Goal: Task Accomplishment & Management: Complete application form

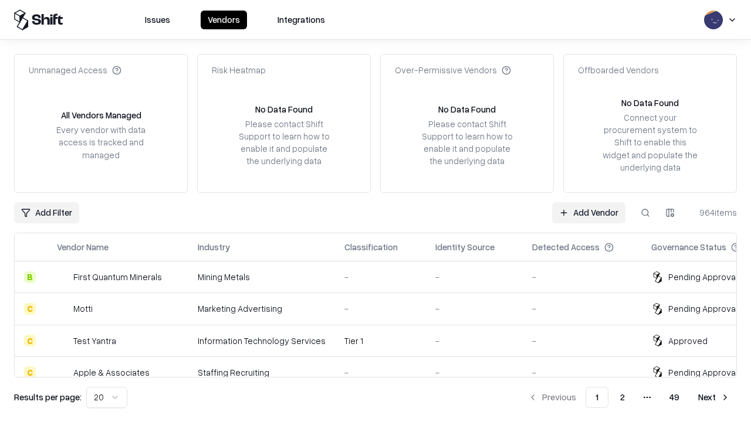
click at [588, 212] on link "Add Vendor" at bounding box center [588, 212] width 73 height 21
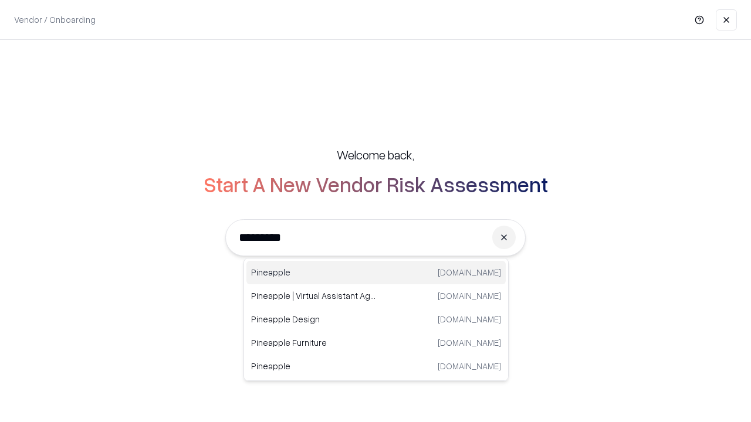
click at [376, 273] on div "Pineapple [DOMAIN_NAME]" at bounding box center [375, 272] width 259 height 23
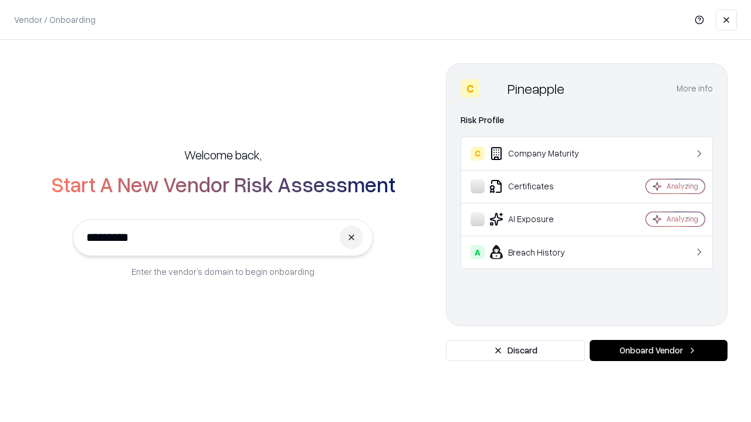
type input "*********"
click at [658, 351] on button "Onboard Vendor" at bounding box center [658, 350] width 138 height 21
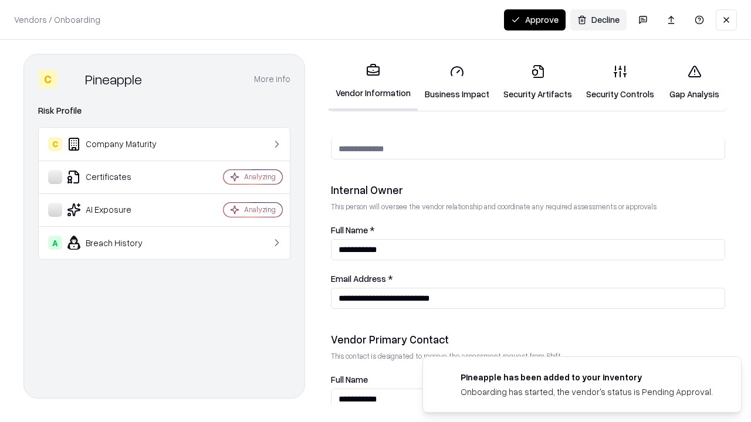
scroll to position [608, 0]
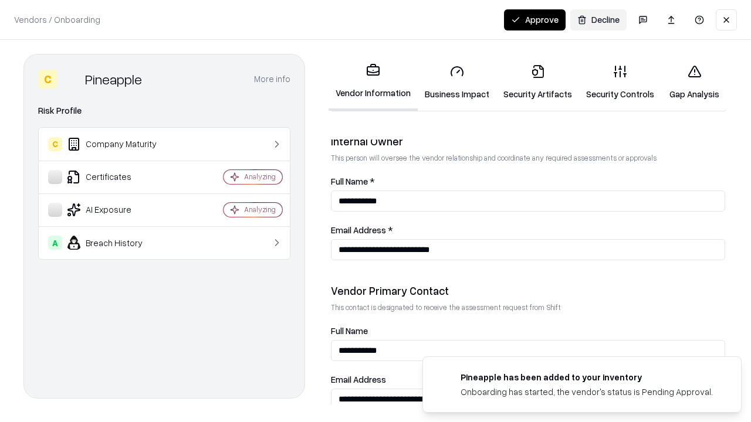
click at [537, 82] on link "Security Artifacts" at bounding box center [537, 82] width 83 height 55
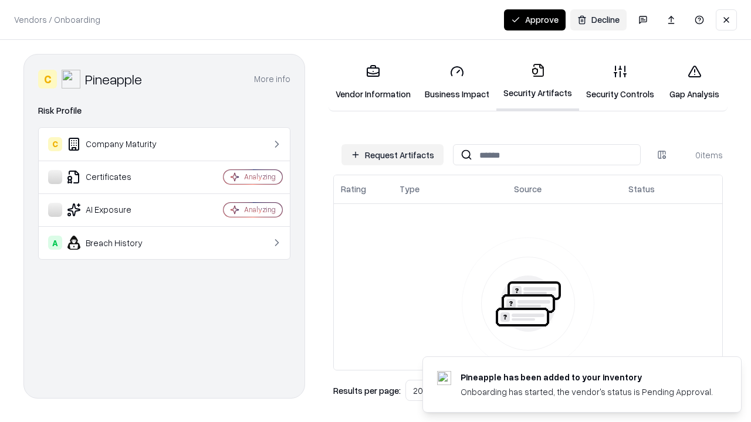
click at [392, 155] on button "Request Artifacts" at bounding box center [392, 154] width 102 height 21
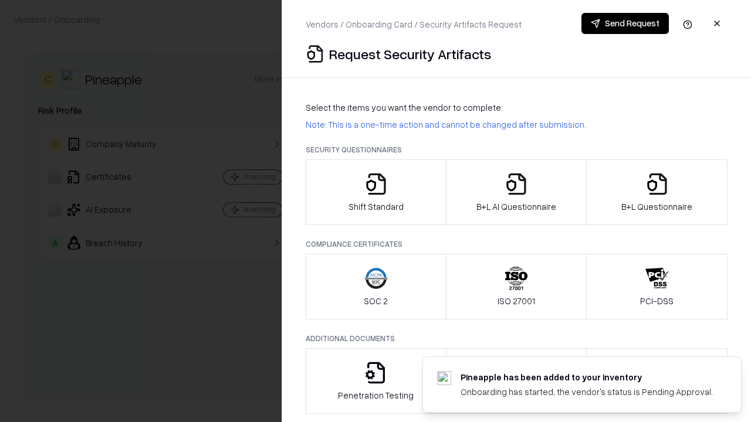
click at [656, 192] on icon "button" at bounding box center [656, 183] width 23 height 23
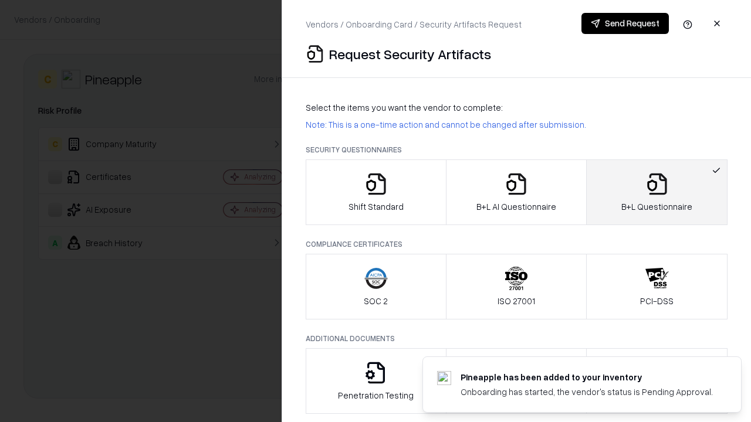
click at [516, 192] on icon "button" at bounding box center [515, 183] width 23 height 23
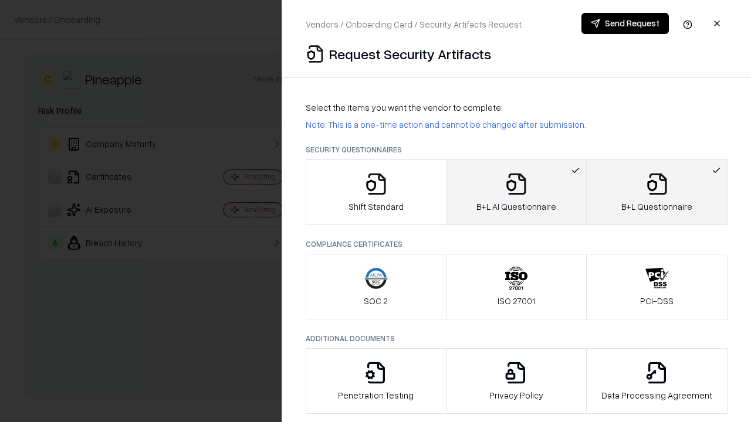
click at [625, 23] on button "Send Request" at bounding box center [624, 23] width 87 height 21
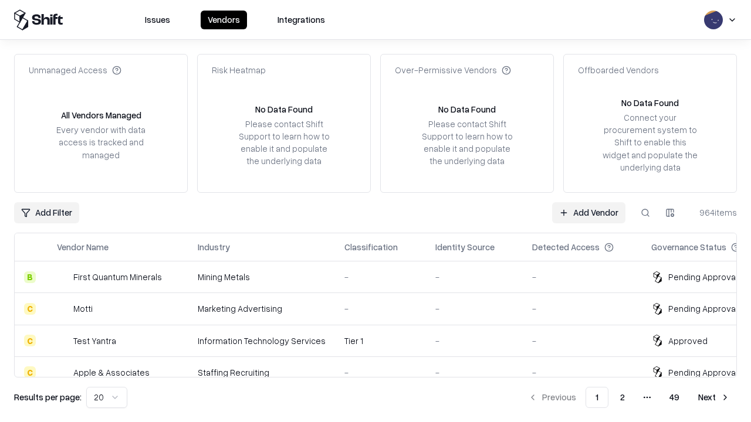
click at [645, 212] on button at bounding box center [645, 212] width 21 height 21
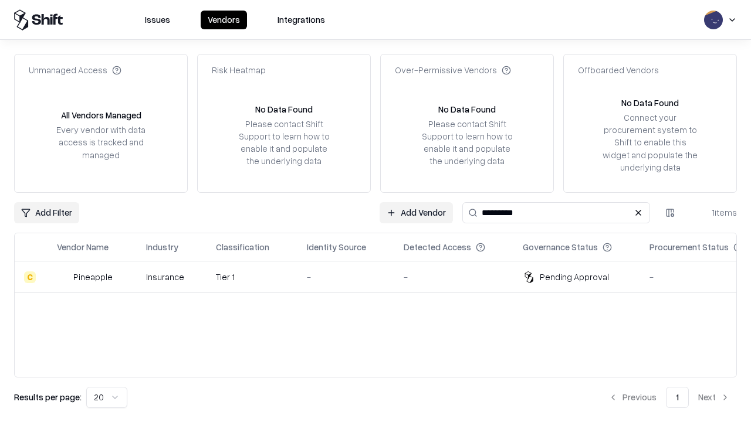
type input "*********"
click at [382, 277] on div "-" at bounding box center [346, 277] width 78 height 12
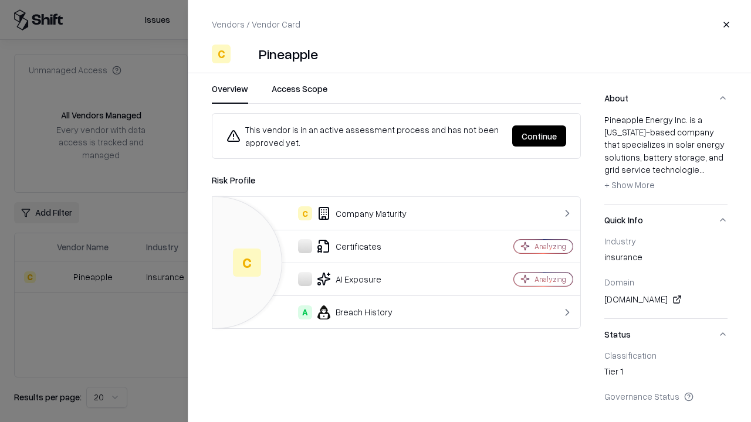
click at [539, 136] on button "Continue" at bounding box center [539, 136] width 54 height 21
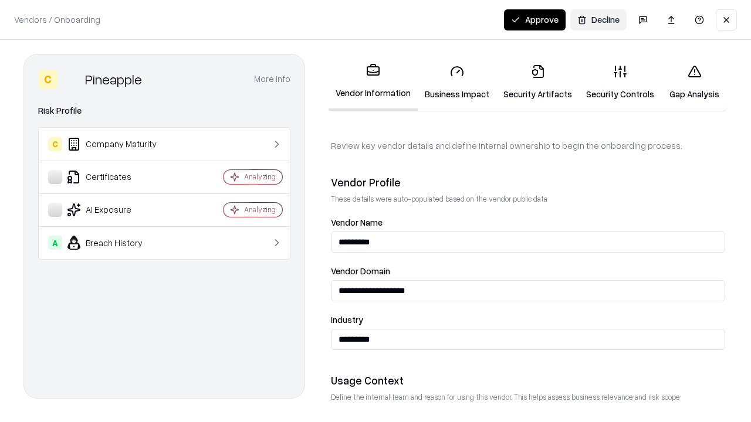
click at [537, 82] on link "Security Artifacts" at bounding box center [537, 82] width 83 height 55
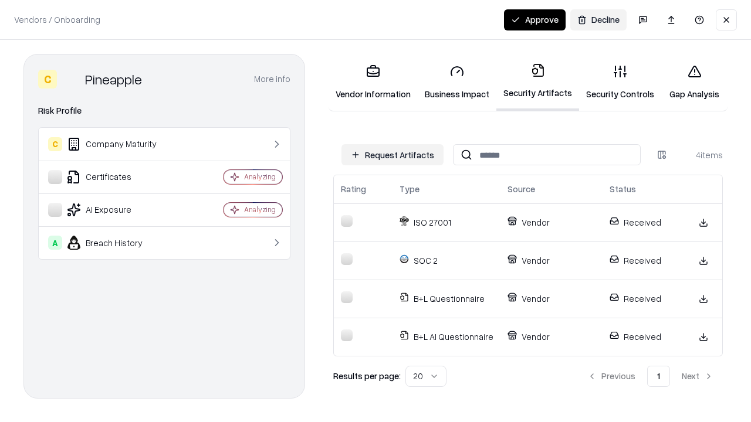
click at [534, 19] on button "Approve" at bounding box center [535, 19] width 62 height 21
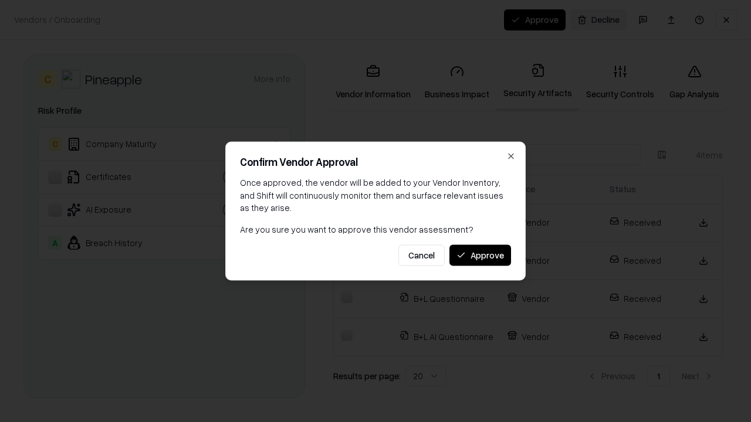
click at [480, 255] on button "Approve" at bounding box center [480, 255] width 62 height 21
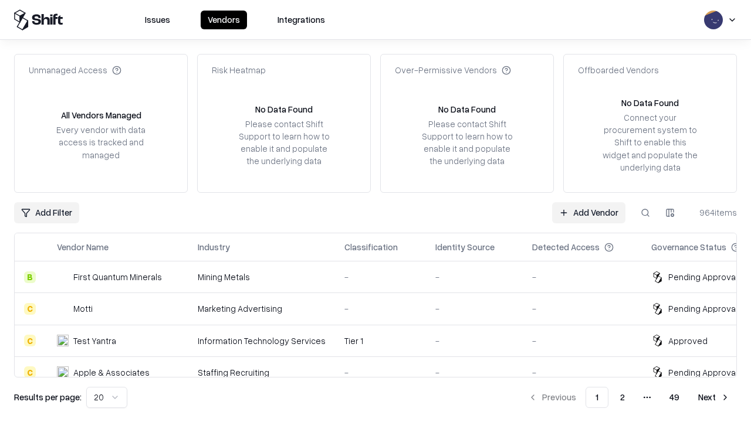
type input "*********"
click at [588, 212] on link "Add Vendor" at bounding box center [588, 212] width 73 height 21
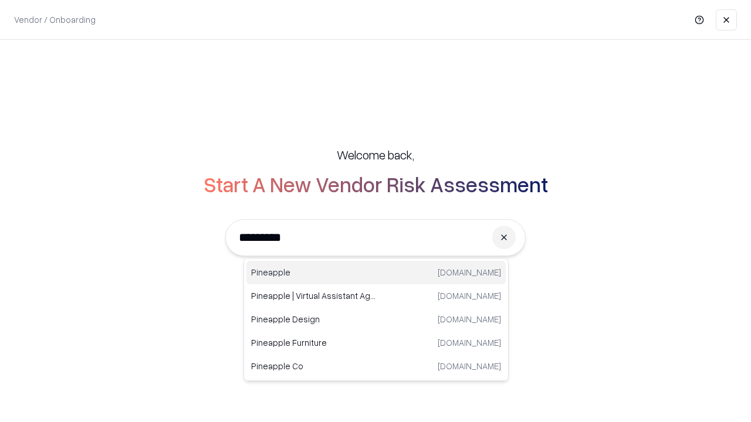
click at [376, 273] on div "Pineapple [DOMAIN_NAME]" at bounding box center [375, 272] width 259 height 23
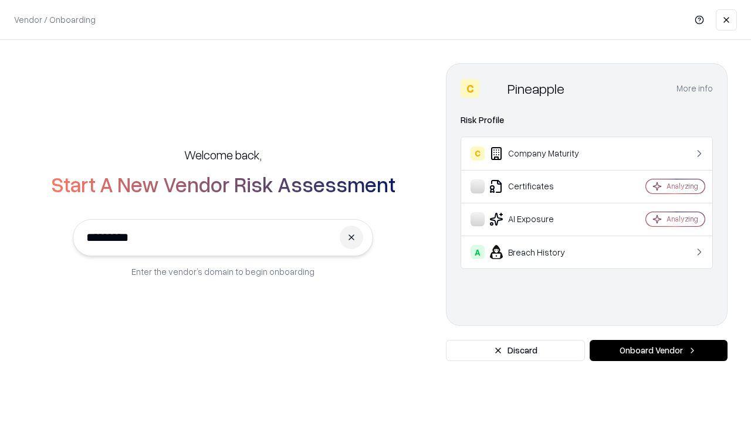
type input "*********"
click at [658, 351] on button "Onboard Vendor" at bounding box center [658, 350] width 138 height 21
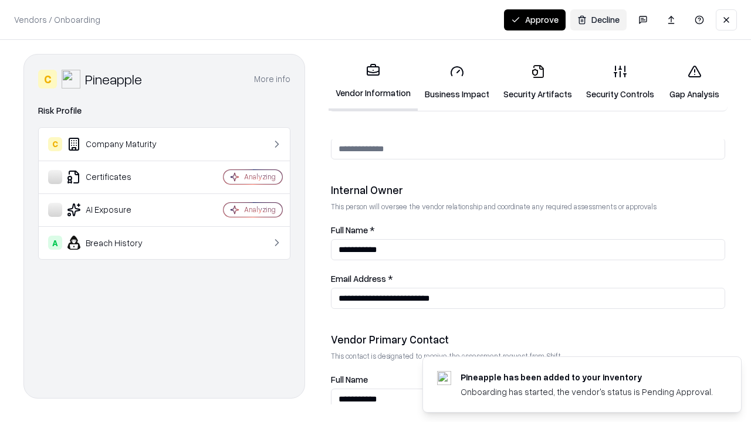
scroll to position [608, 0]
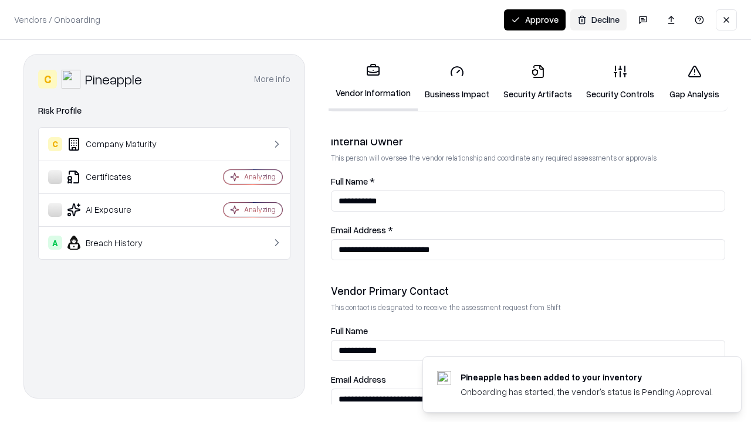
click at [534, 19] on button "Approve" at bounding box center [535, 19] width 62 height 21
